Goal: Task Accomplishment & Management: Manage account settings

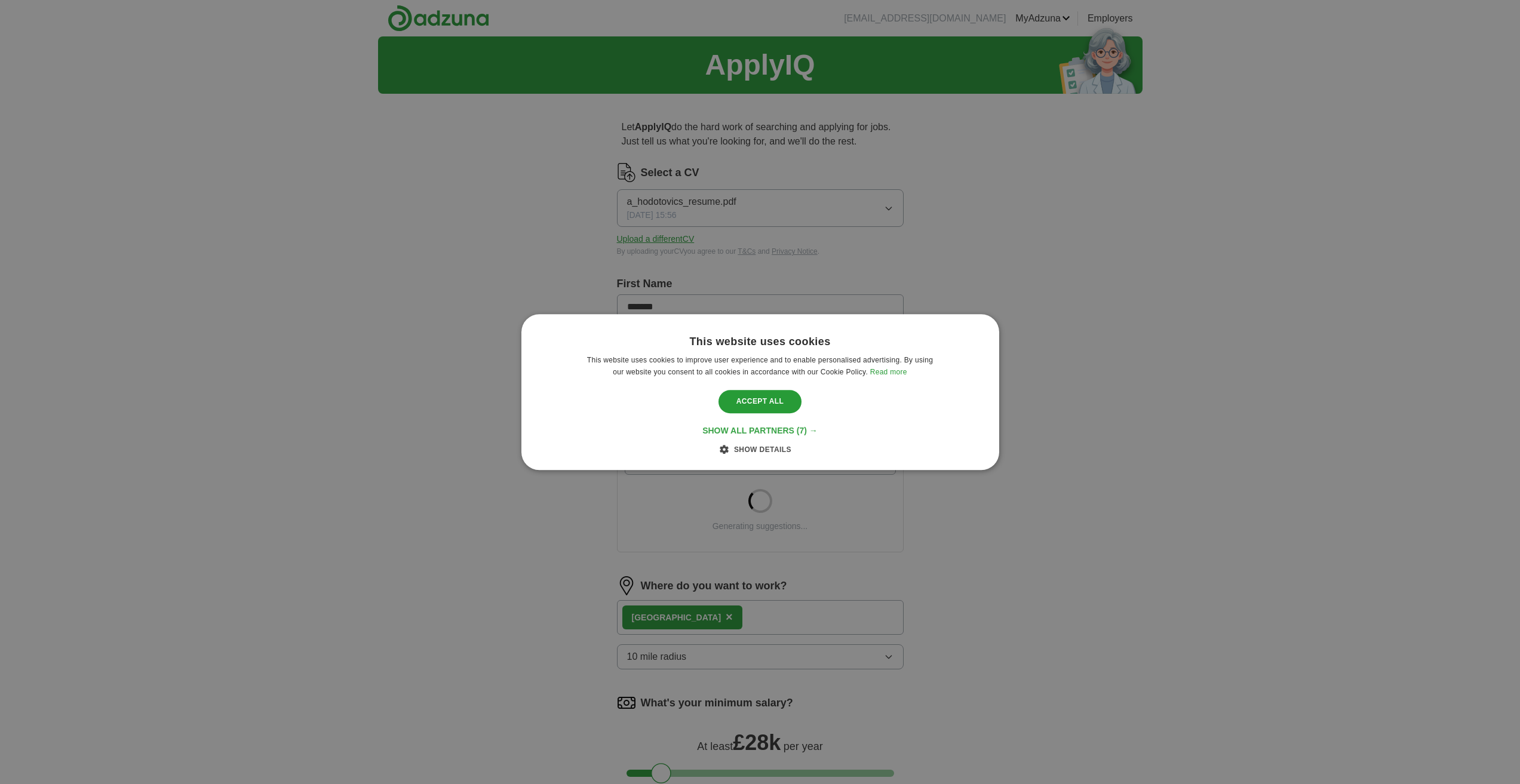
click at [766, 431] on span "Show all partners" at bounding box center [748, 430] width 92 height 10
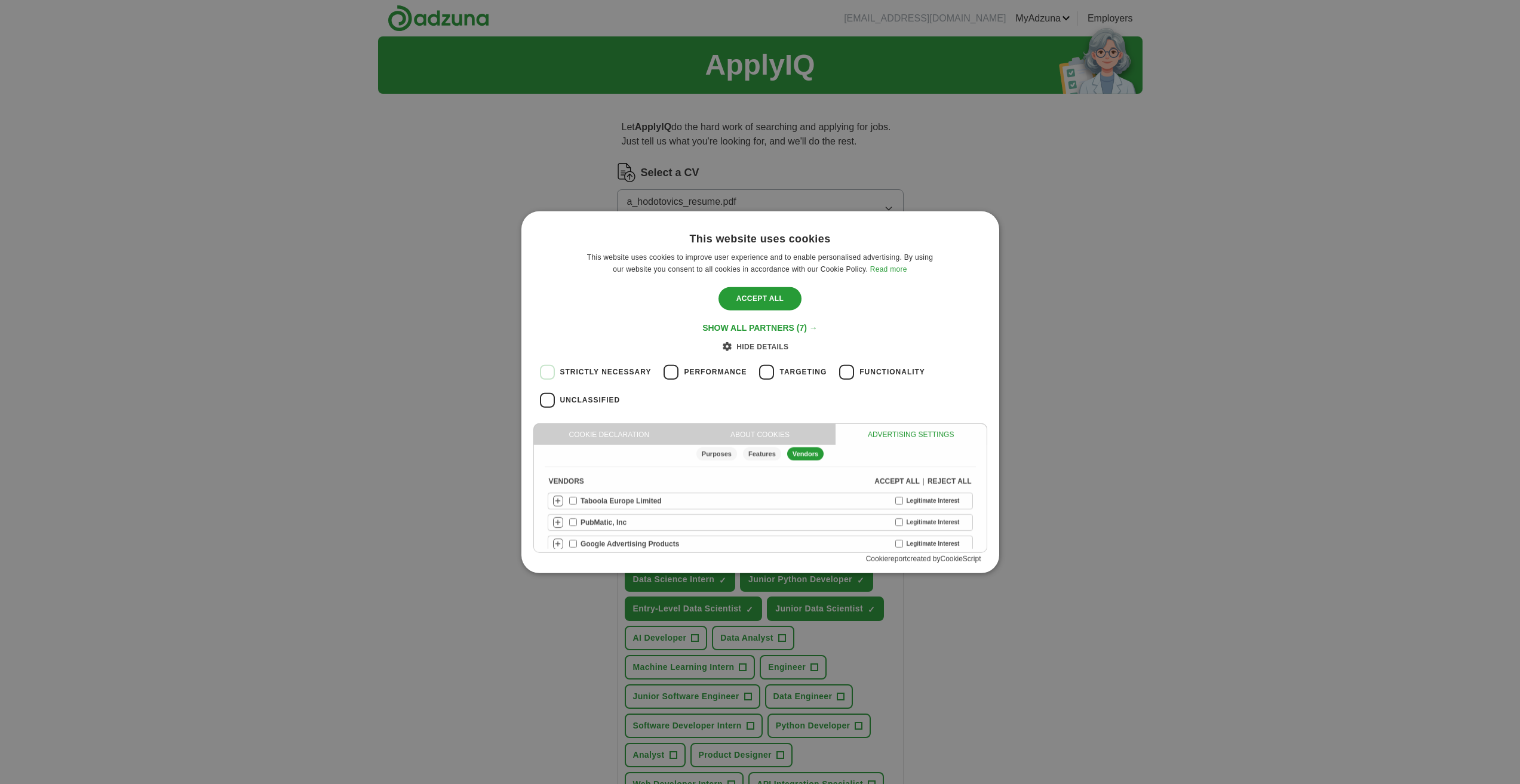
scroll to position [8, 0]
click at [737, 328] on span "Show all partners" at bounding box center [748, 328] width 92 height 10
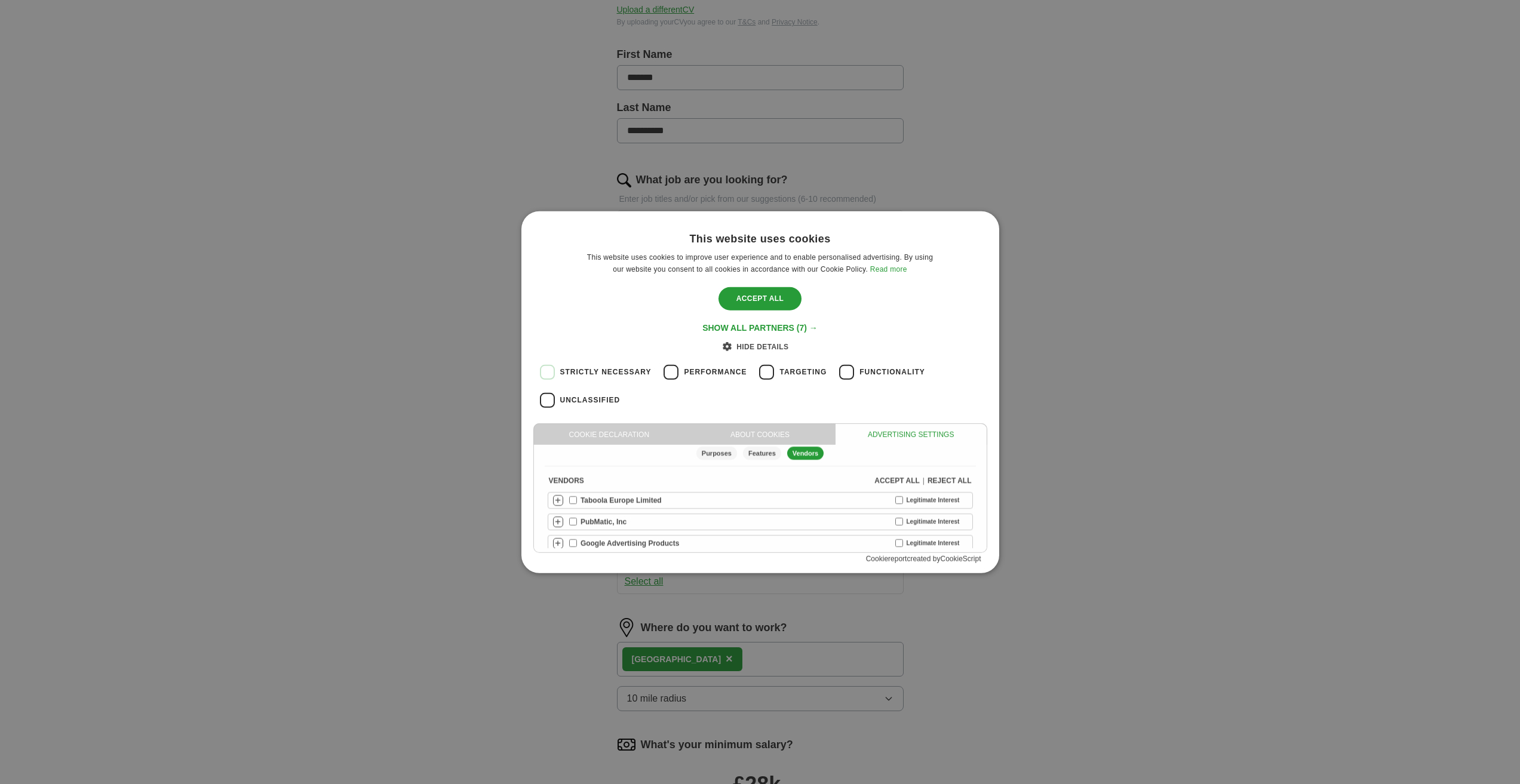
scroll to position [239, 0]
click at [746, 291] on div "Accept all" at bounding box center [760, 298] width 83 height 23
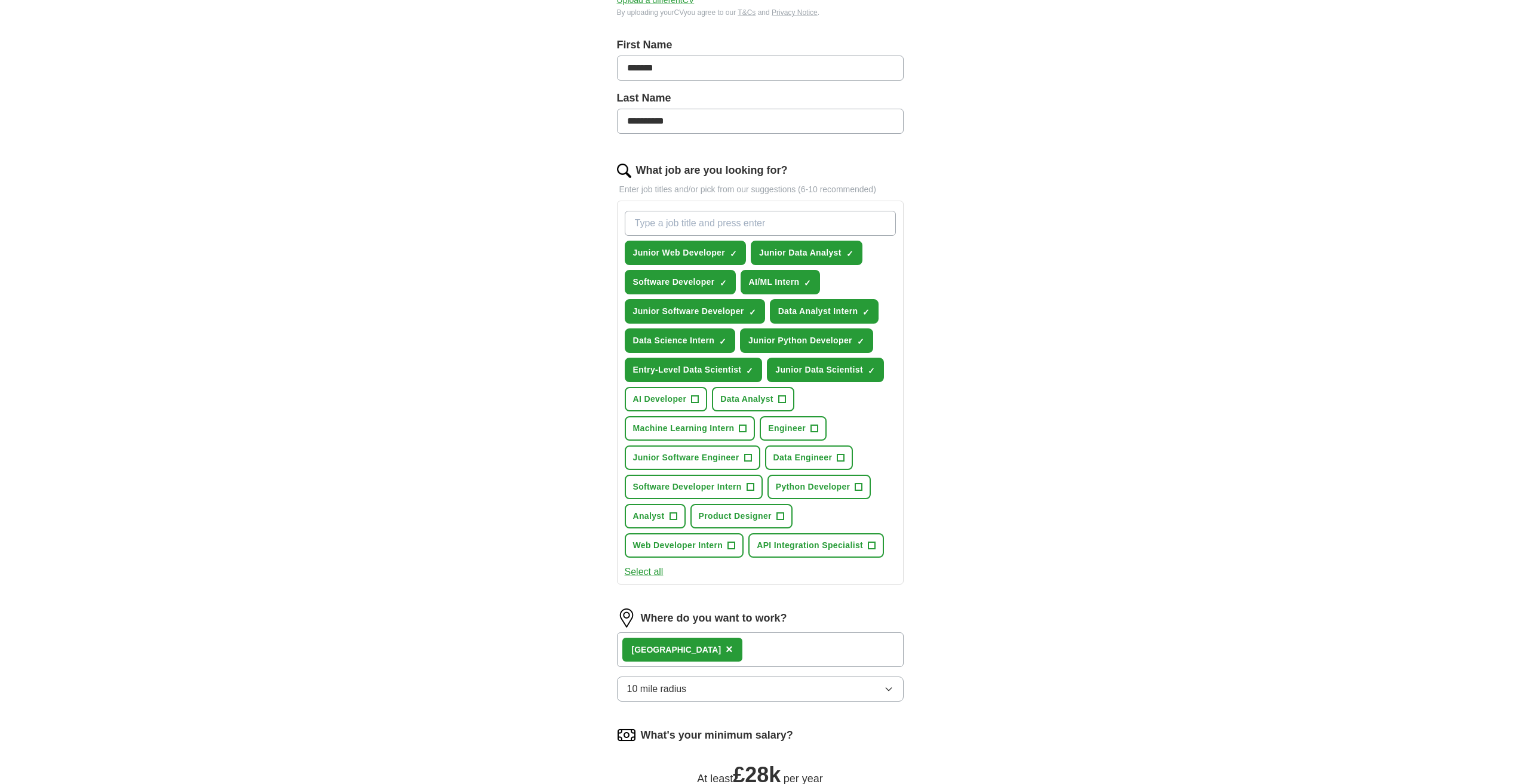
scroll to position [0, 0]
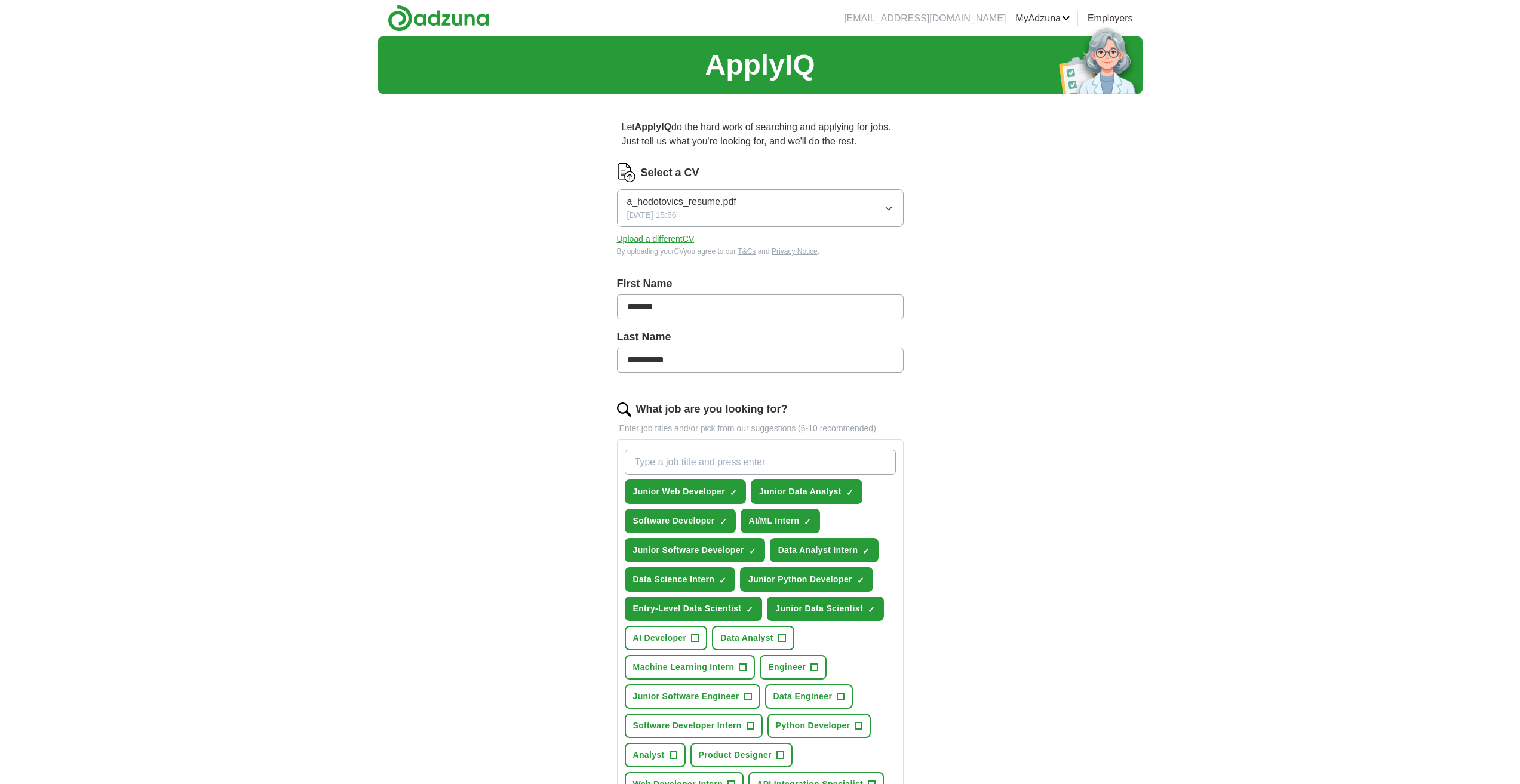
click at [807, 214] on button "a_hodotovics_resume.pdf [DATE] 15:56" at bounding box center [760, 208] width 287 height 38
click at [1020, 225] on div "**********" at bounding box center [760, 594] width 764 height 1115
click at [647, 238] on button "Upload a different CV" at bounding box center [656, 239] width 77 height 13
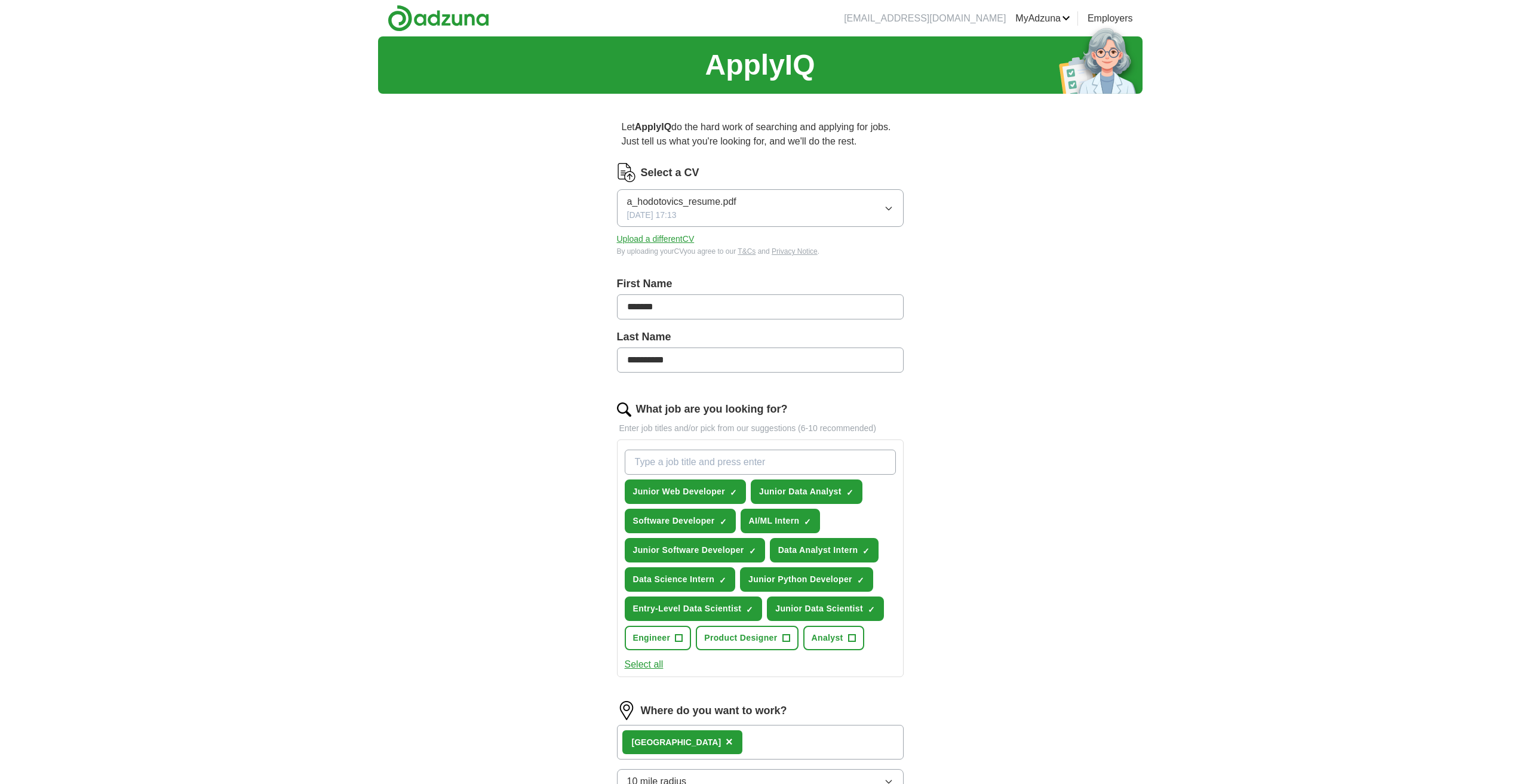
click at [896, 212] on button "a_hodotovics_resume.pdf [DATE] 17:13" at bounding box center [760, 208] width 287 height 38
click at [818, 254] on div "[DATE] 15:56" at bounding box center [760, 255] width 266 height 13
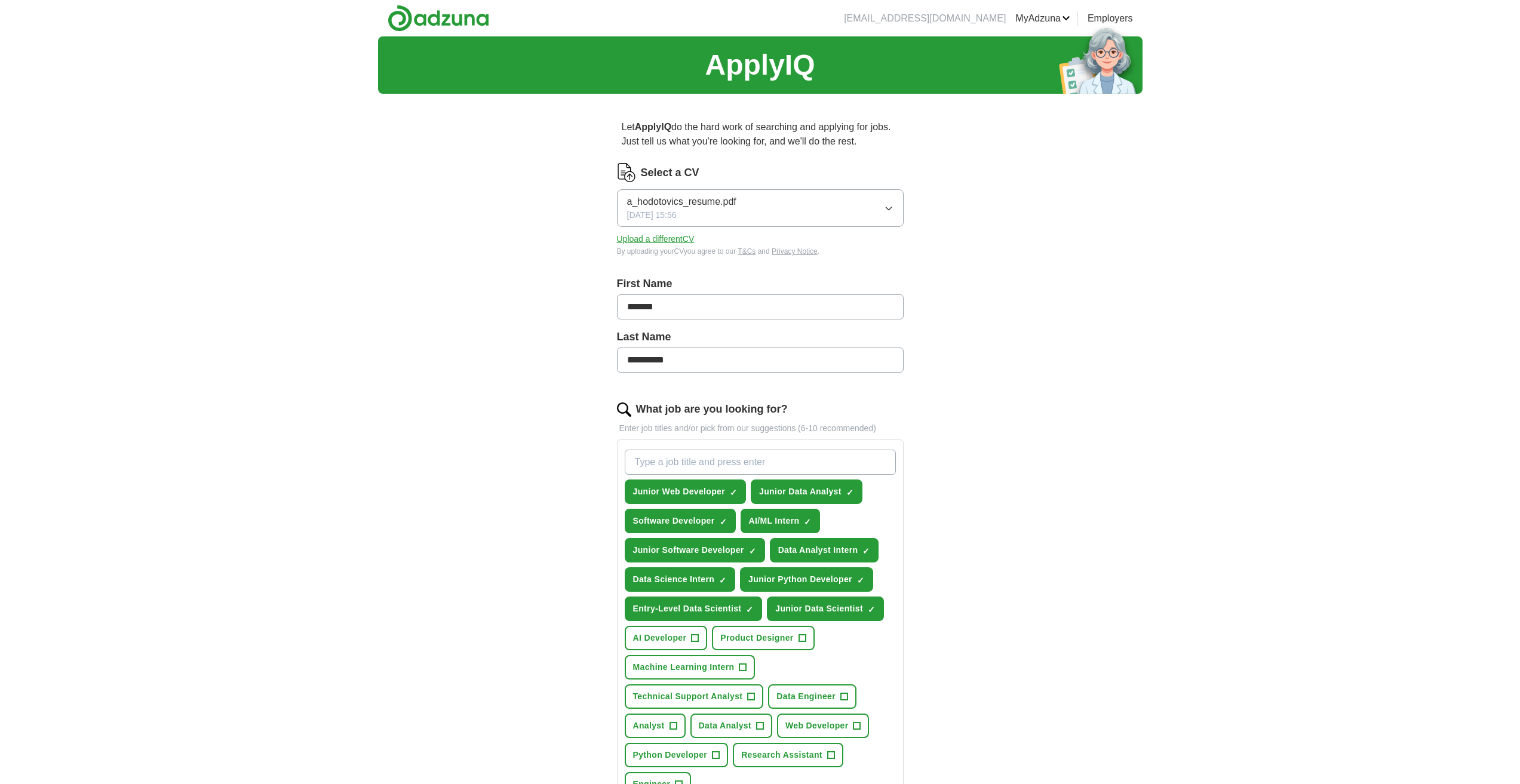
click at [1052, 22] on link "MyAdzuna" at bounding box center [1043, 18] width 55 height 14
click at [0, 0] on link "CVs" at bounding box center [0, 0] width 0 height 0
